Goal: Information Seeking & Learning: Compare options

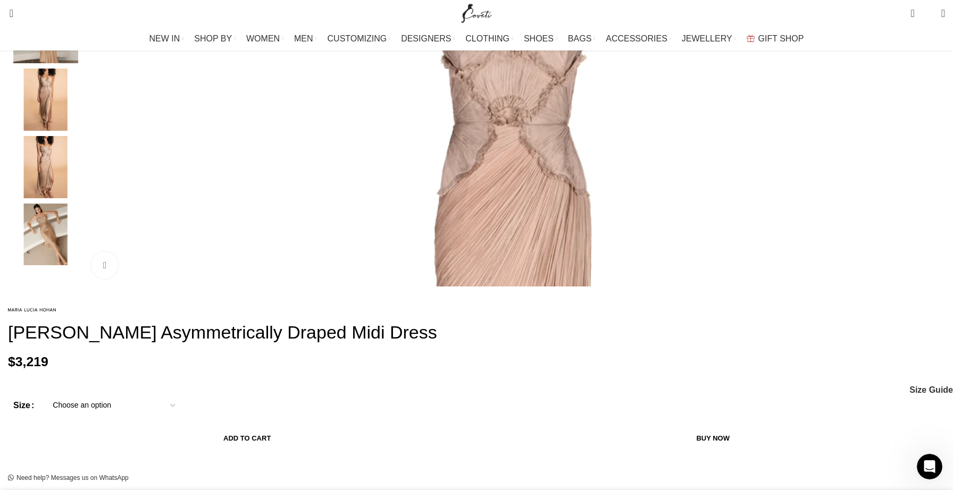
scroll to position [271, 0]
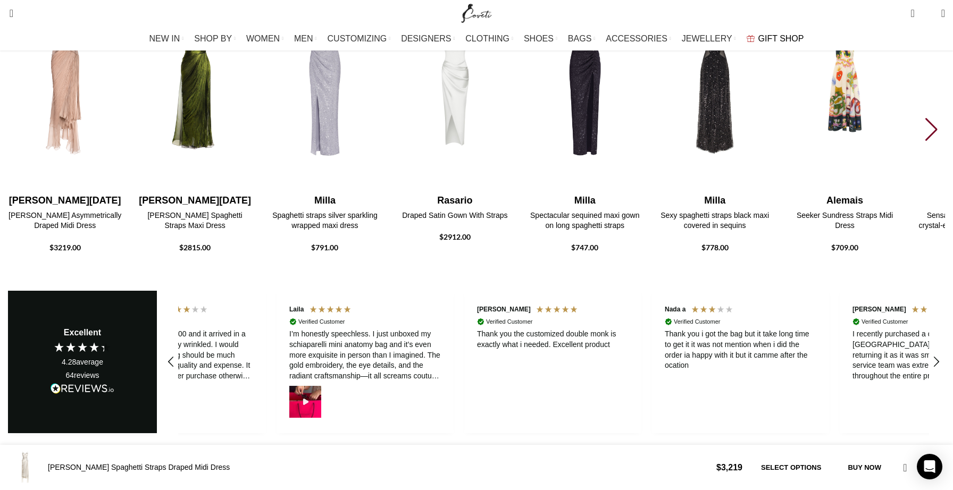
scroll to position [0, 112]
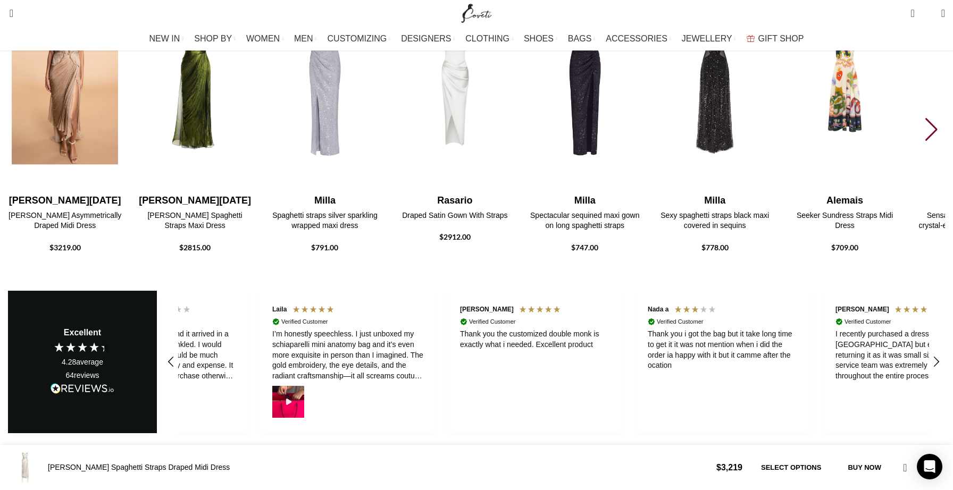
click at [124, 160] on img "1 / 30" at bounding box center [64, 85] width 117 height 219
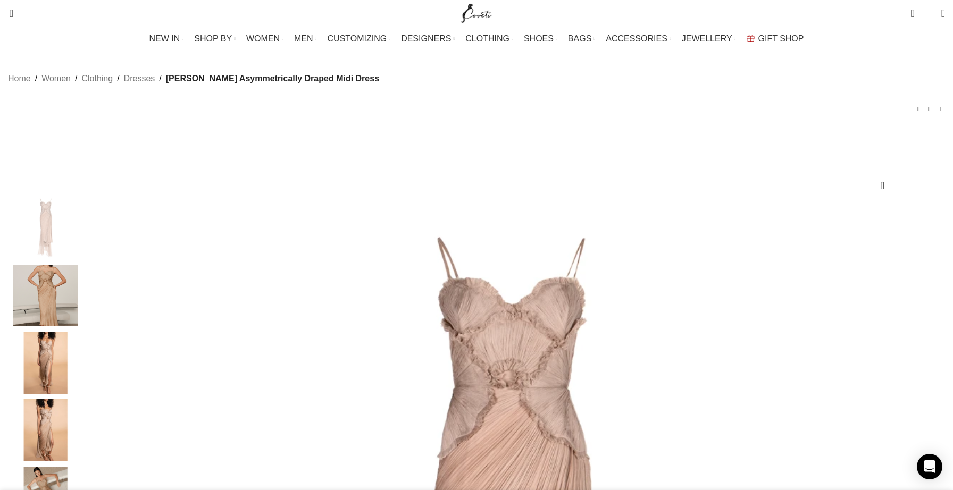
click at [78, 309] on img "2 / 5" at bounding box center [45, 296] width 65 height 62
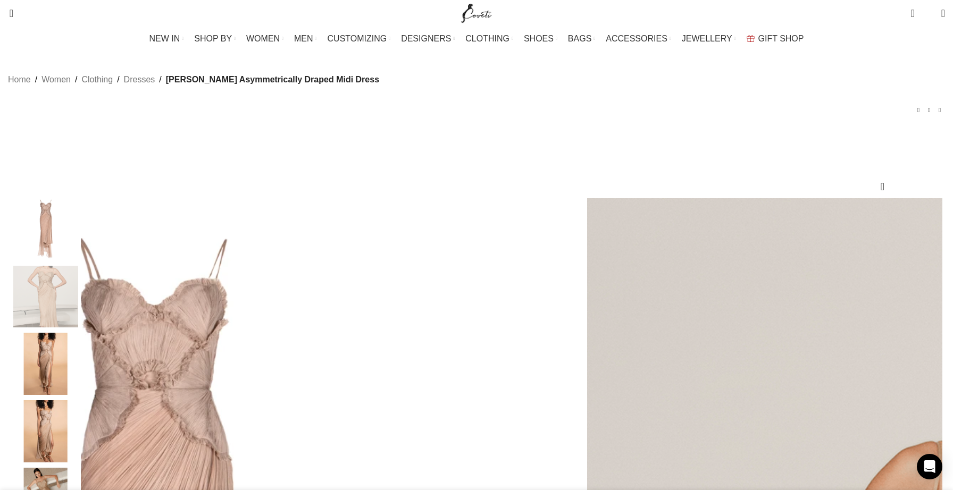
scroll to position [131, 0]
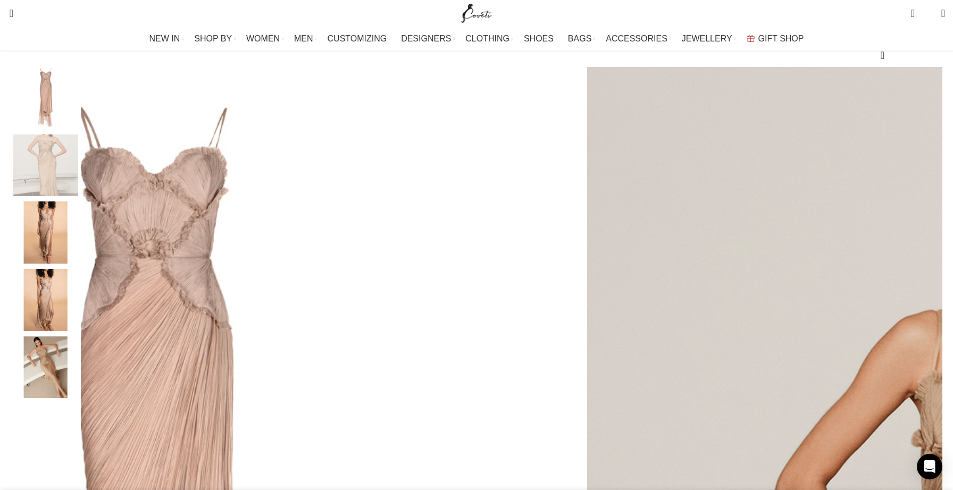
click at [78, 252] on img "3 / 5" at bounding box center [45, 232] width 65 height 62
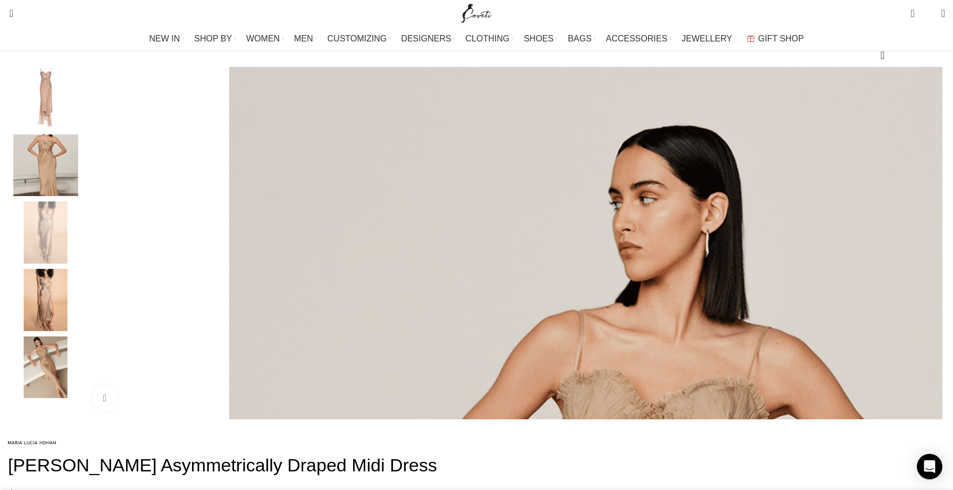
click at [78, 307] on img "4 / 5" at bounding box center [45, 300] width 65 height 62
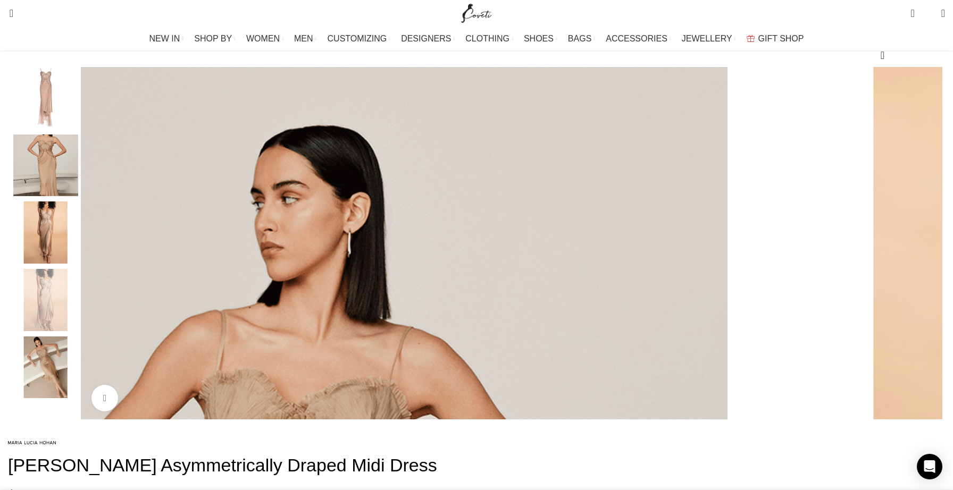
click at [78, 360] on img "5 / 5" at bounding box center [45, 368] width 65 height 62
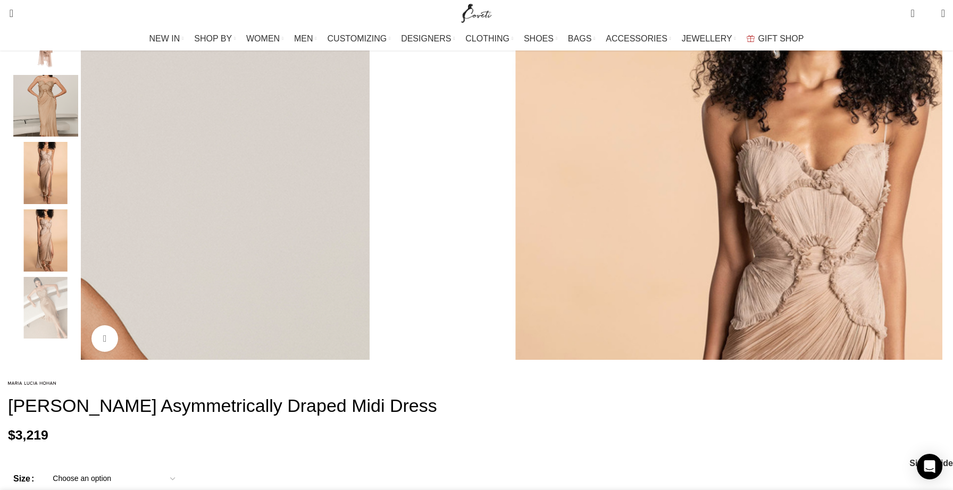
scroll to position [192, 0]
click at [78, 162] on img "3 / 5" at bounding box center [45, 172] width 65 height 62
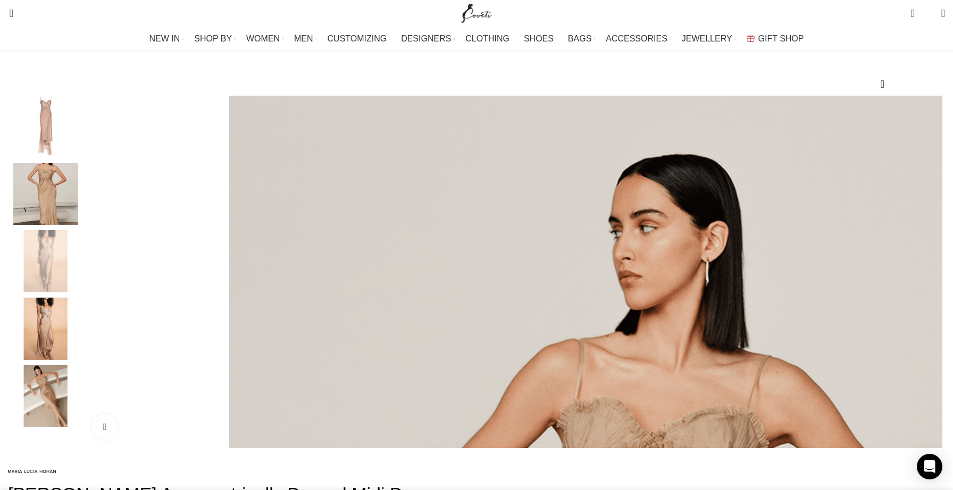
scroll to position [0, 559]
click at [929, 285] on div "Next slide" at bounding box center [942, 272] width 27 height 27
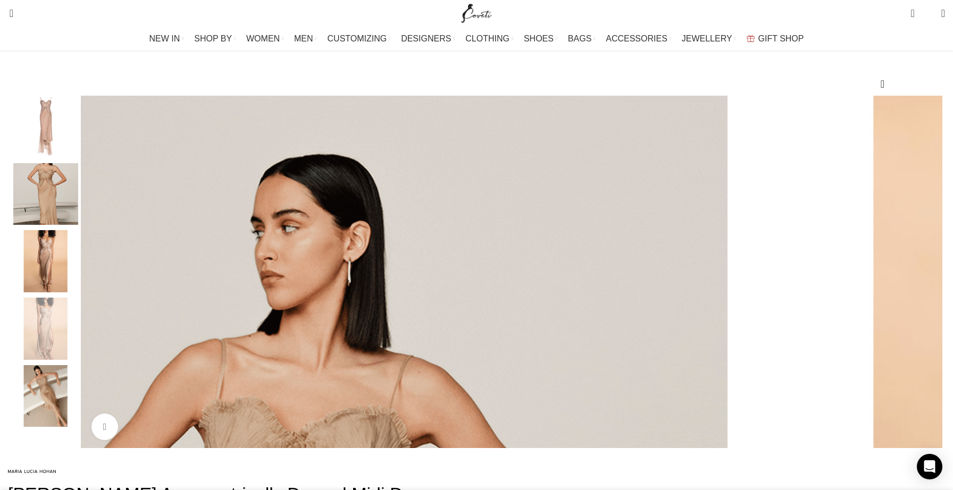
click at [929, 285] on div "Next slide" at bounding box center [942, 272] width 27 height 27
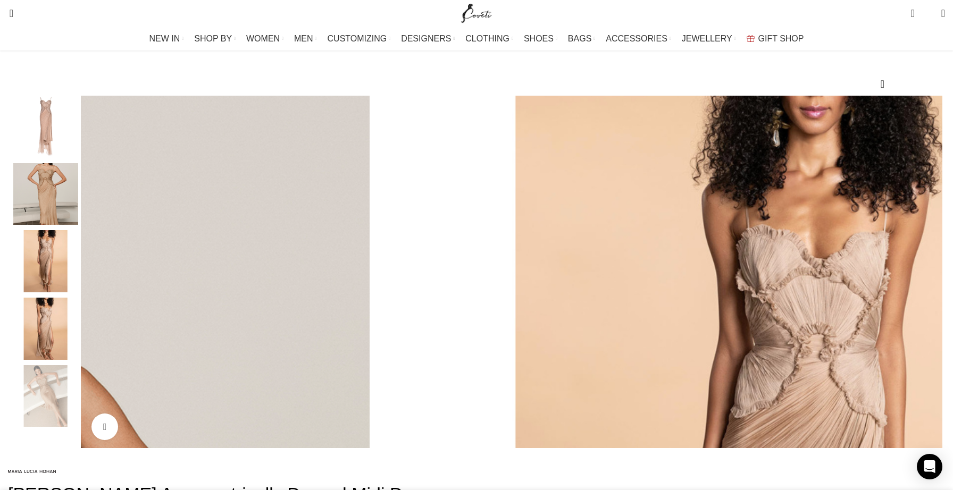
scroll to position [0, 671]
